Goal: Find specific page/section: Find specific page/section

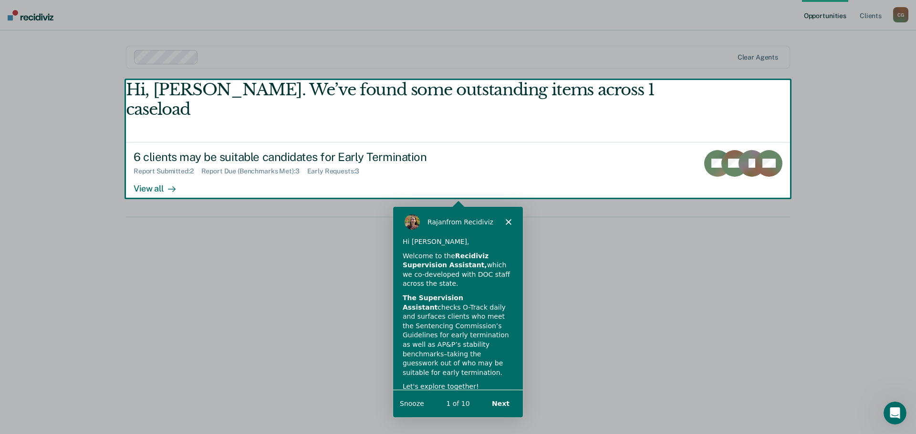
click at [510, 220] on polygon "Close" at bounding box center [508, 221] width 6 height 6
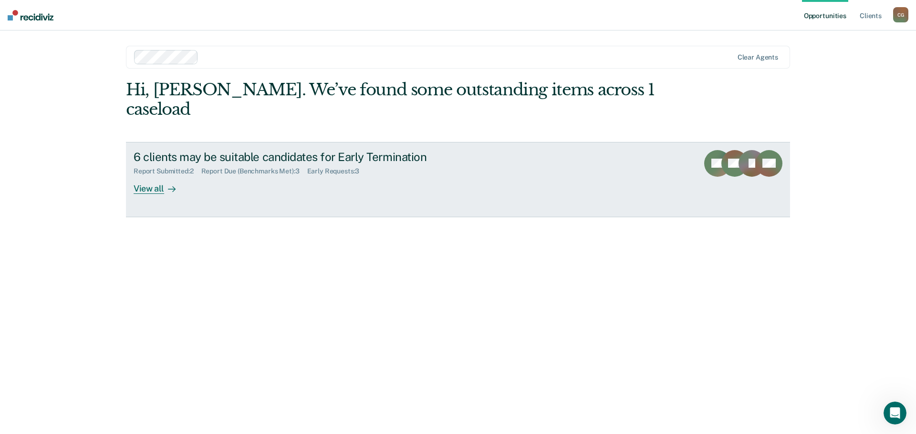
click at [143, 176] on div "View all" at bounding box center [160, 185] width 53 height 19
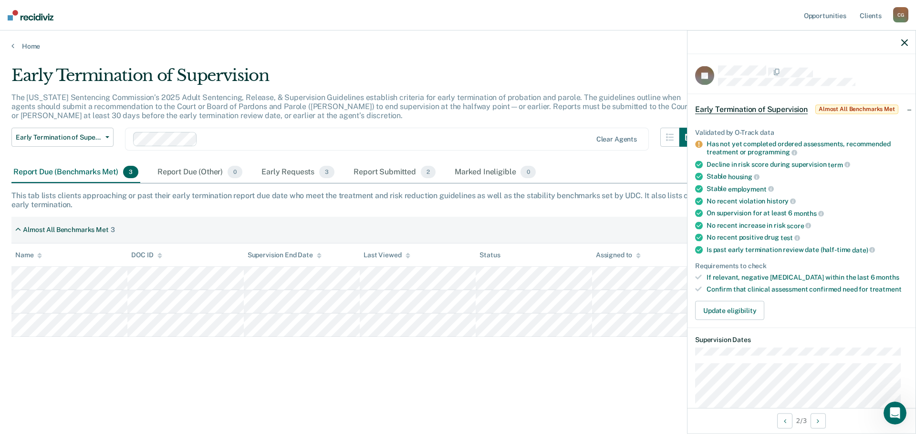
click at [479, 391] on div "Early Termination of Supervision The [US_STATE] Sentencing Commission’s 2025 Ad…" at bounding box center [457, 230] width 893 height 328
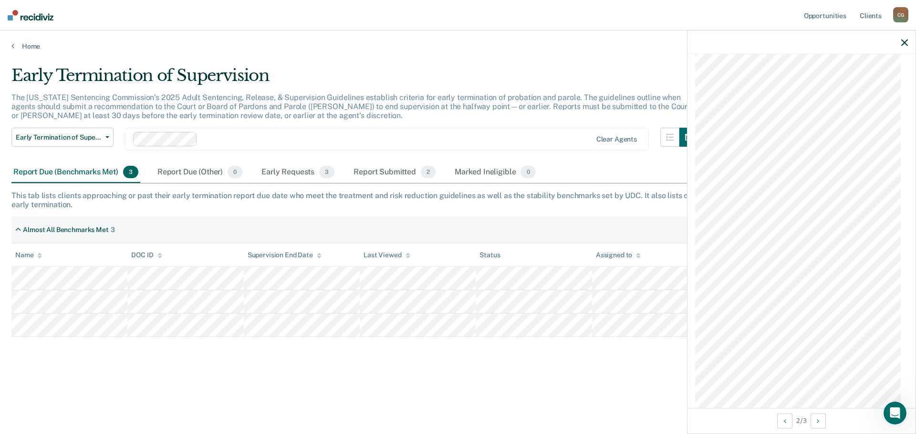
scroll to position [655, 0]
click at [551, 372] on div "Early Termination of Supervision The [US_STATE] Sentencing Commission’s 2025 Ad…" at bounding box center [457, 230] width 893 height 328
click at [410, 170] on div "Report Submitted 2" at bounding box center [395, 172] width 86 height 21
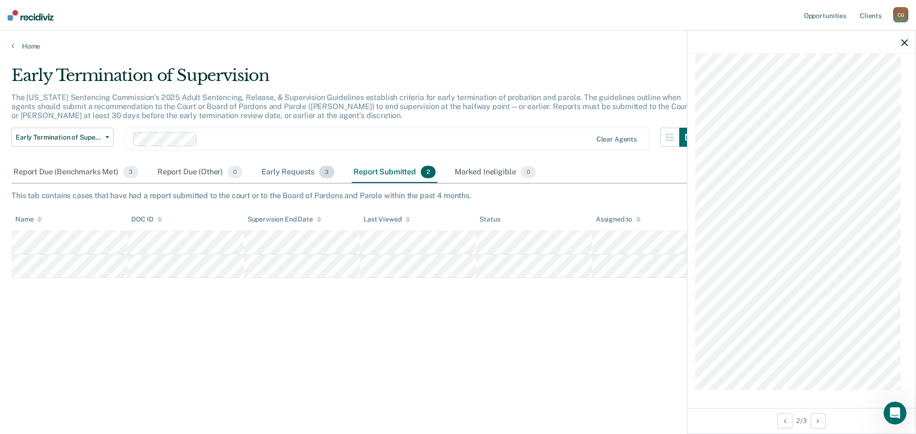
click at [296, 174] on div "Early Requests 3" at bounding box center [297, 172] width 77 height 21
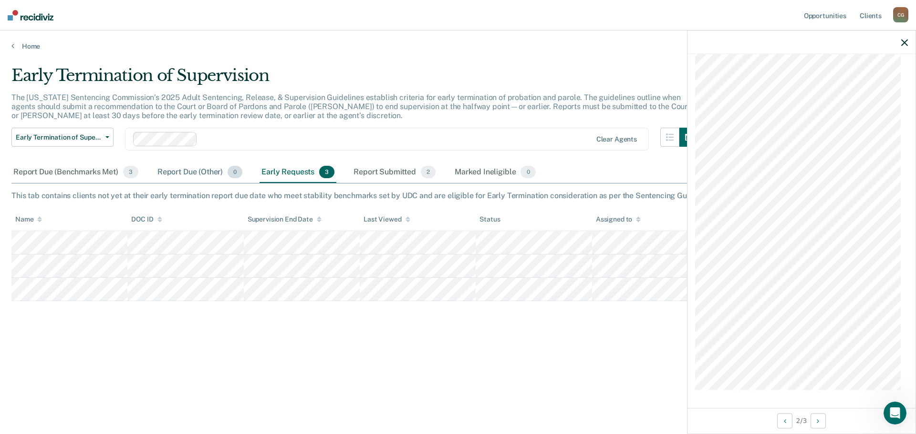
click at [210, 171] on div "Report Due (Other) 0" at bounding box center [199, 172] width 89 height 21
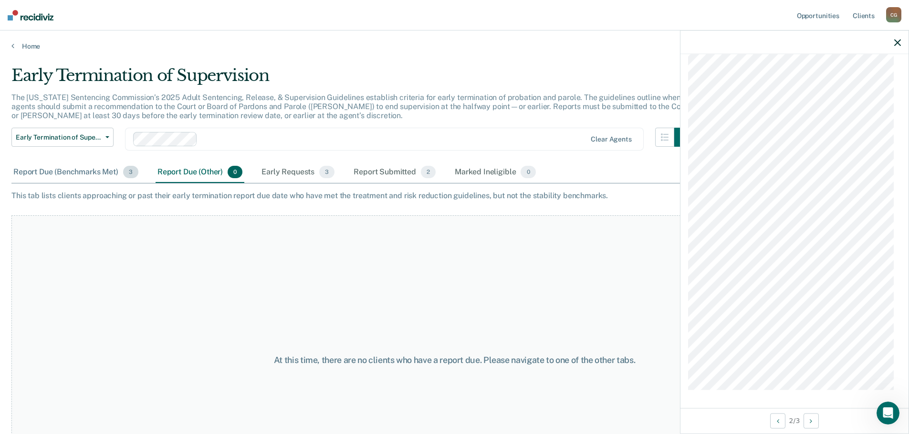
click at [103, 170] on div "Report Due (Benchmarks Met) 3" at bounding box center [75, 172] width 129 height 21
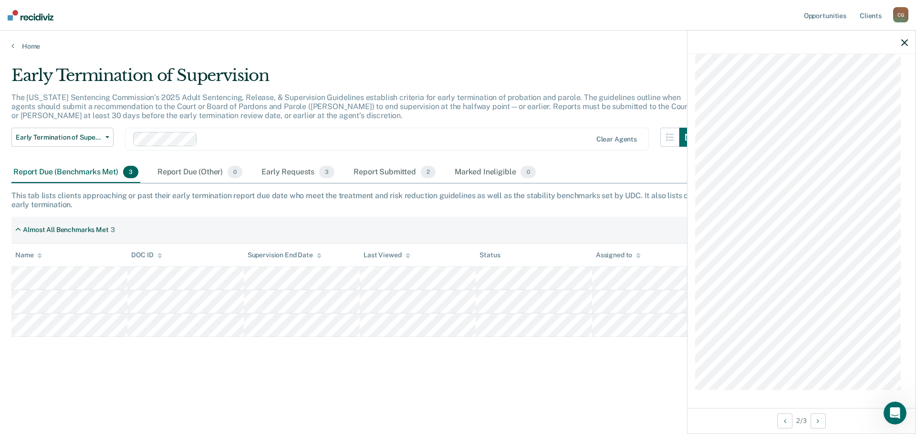
click at [905, 39] on button "button" at bounding box center [904, 42] width 7 height 8
